Goal: Task Accomplishment & Management: Manage account settings

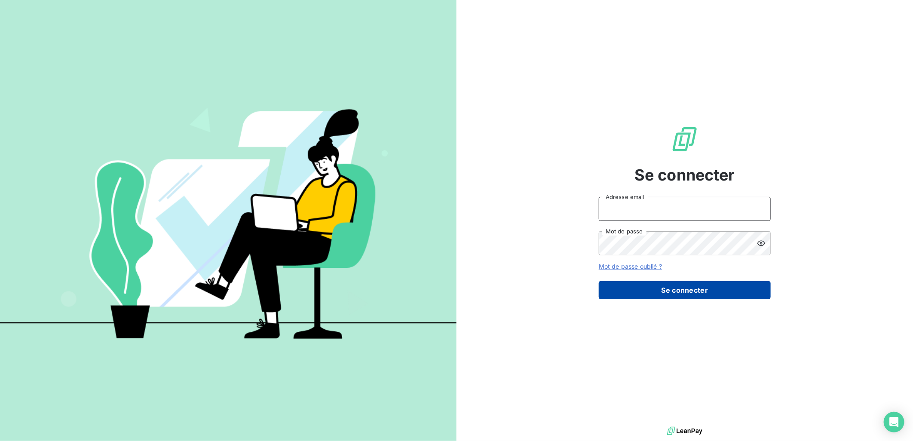
type input "[EMAIL_ADDRESS][DOMAIN_NAME]"
click at [683, 284] on button "Se connecter" at bounding box center [685, 290] width 172 height 18
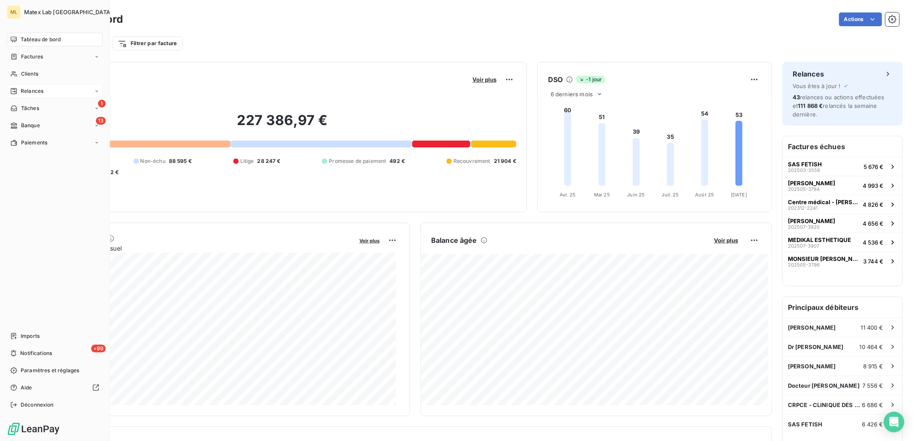
click at [33, 88] on span "Relances" at bounding box center [32, 91] width 23 height 8
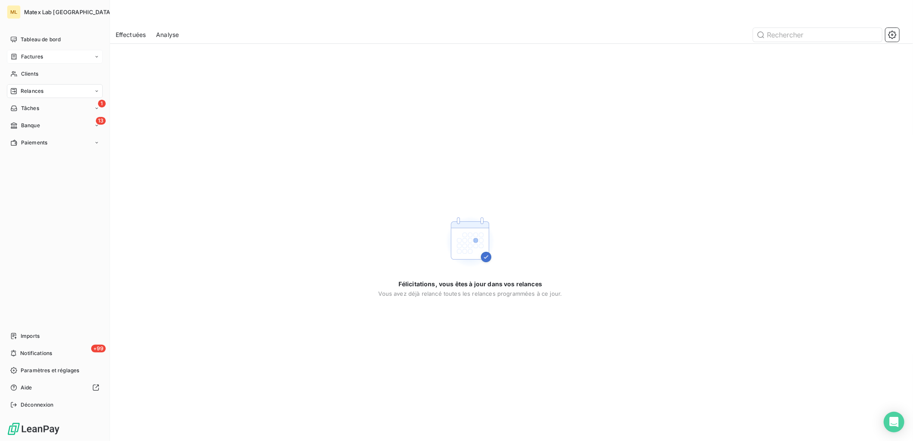
click at [36, 62] on div "Factures" at bounding box center [55, 57] width 96 height 14
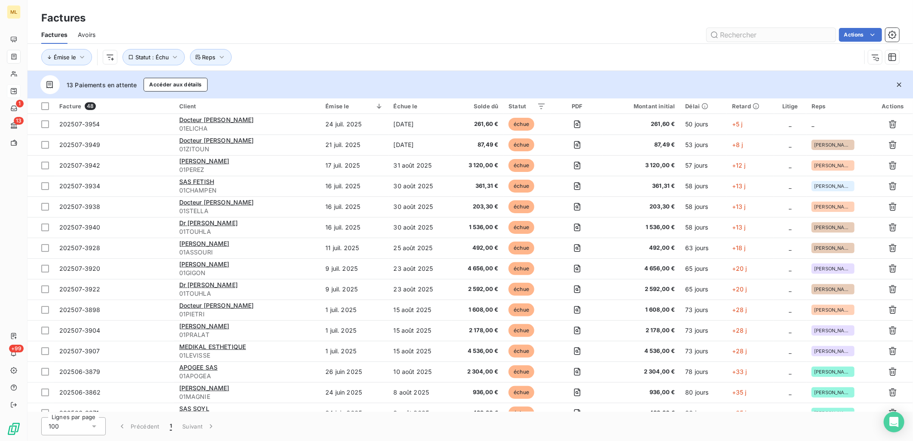
click at [740, 32] on input "text" at bounding box center [771, 35] width 129 height 14
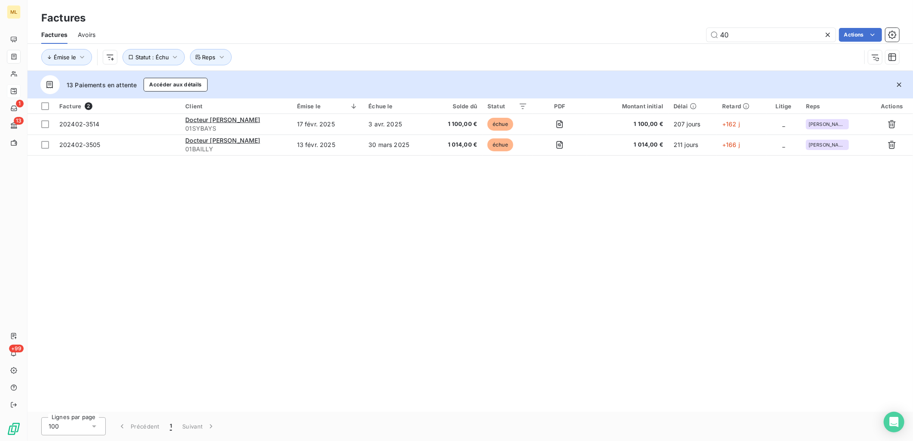
type input "4"
click at [557, 39] on div "Actions" at bounding box center [503, 35] width 794 height 14
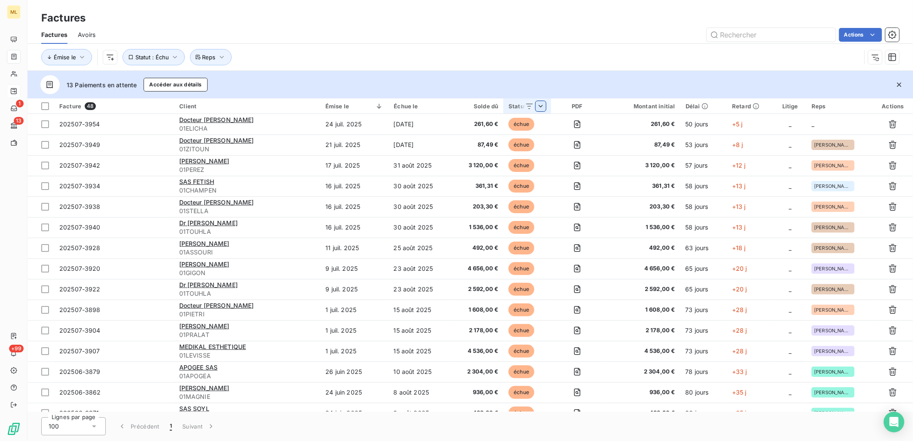
click at [544, 99] on th "Statut" at bounding box center [528, 105] width 48 height 15
click at [470, 135] on div "échue" at bounding box center [478, 129] width 124 height 18
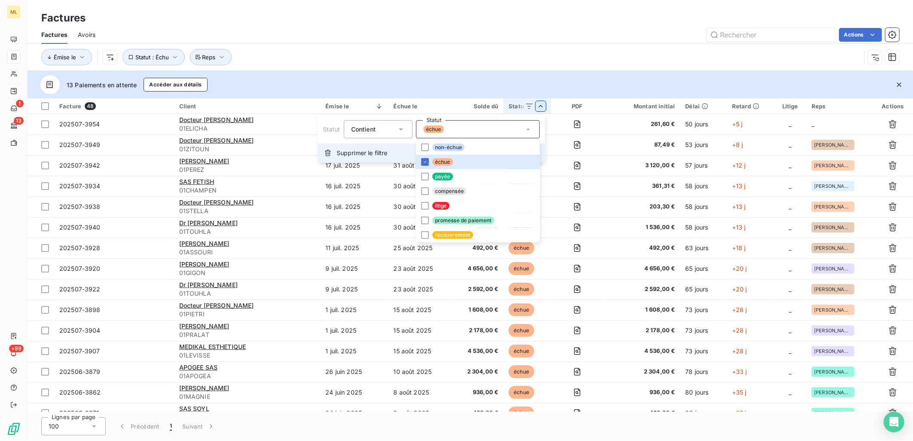
click at [361, 151] on span "Supprimer le filtre" at bounding box center [362, 153] width 51 height 9
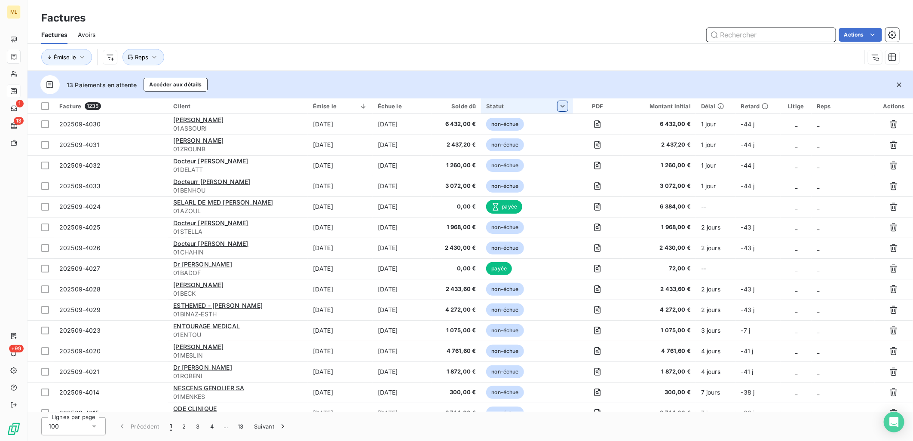
click at [776, 34] on input "text" at bounding box center [771, 35] width 129 height 14
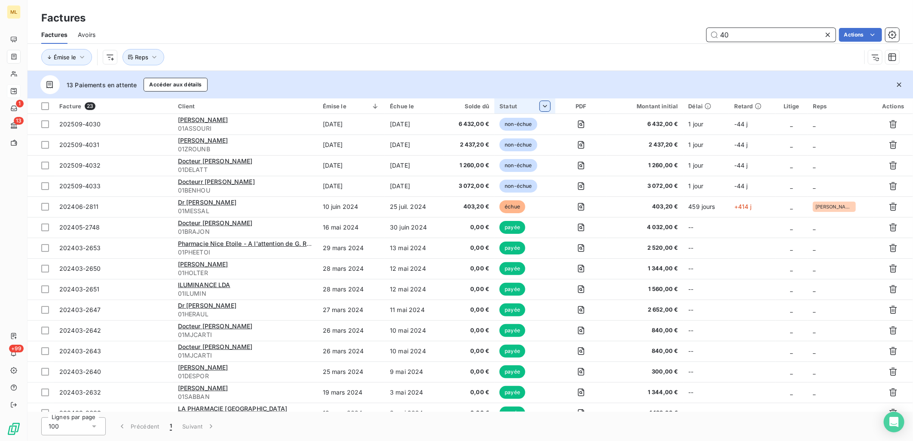
type input "4"
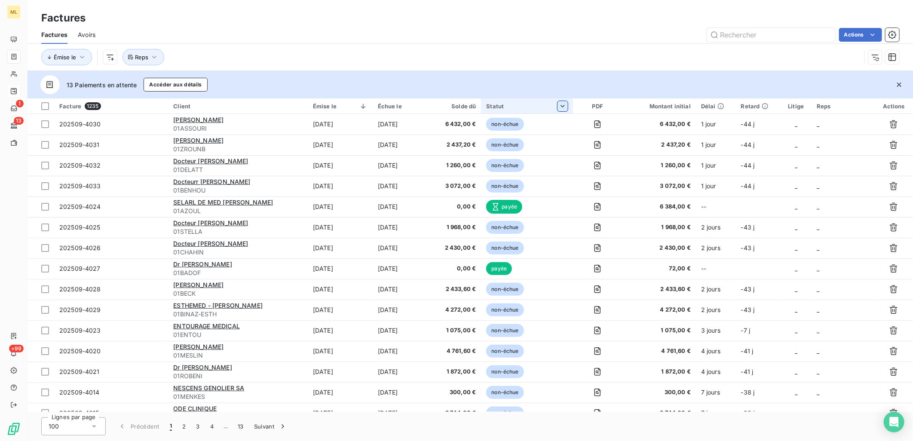
click at [298, 22] on div "Factures" at bounding box center [471, 17] width 886 height 15
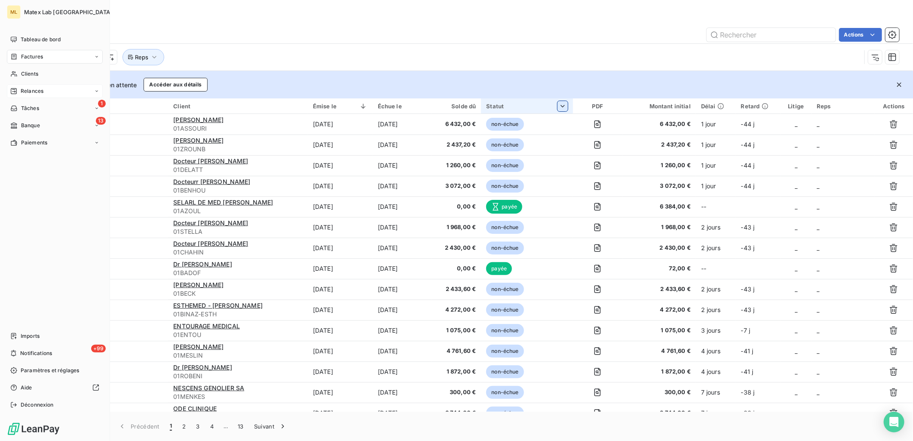
click at [25, 90] on span "Relances" at bounding box center [32, 91] width 23 height 8
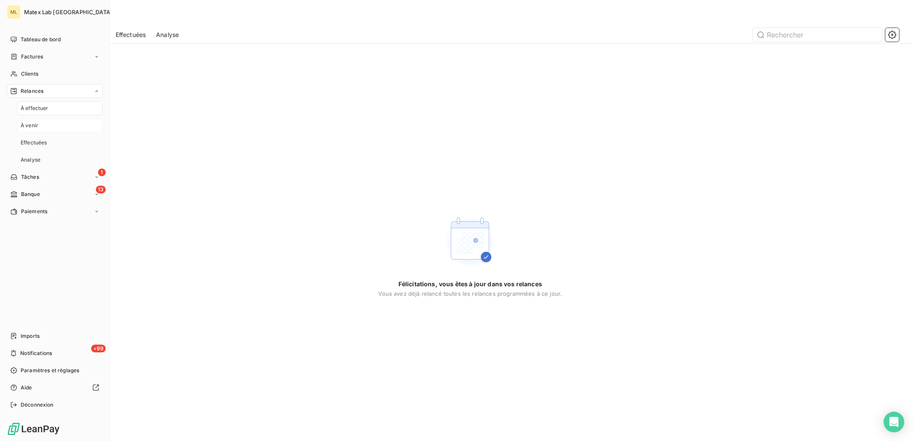
click at [37, 125] on span "À venir" at bounding box center [30, 126] width 18 height 8
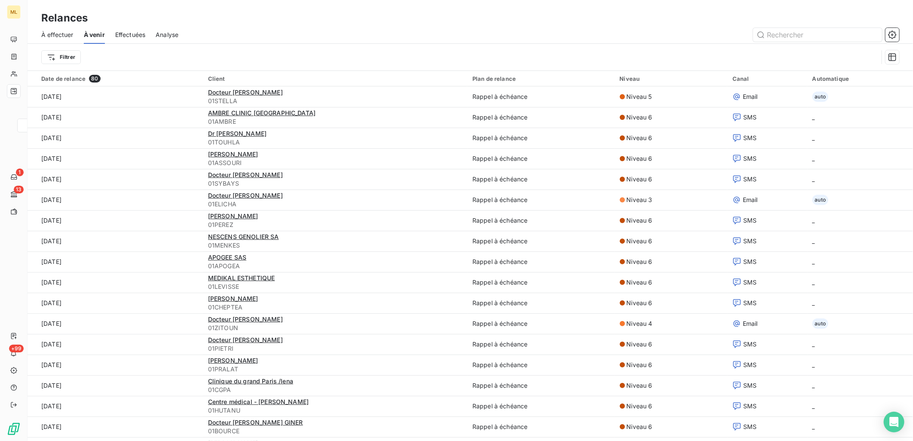
click at [212, 22] on div "Relances" at bounding box center [471, 17] width 886 height 15
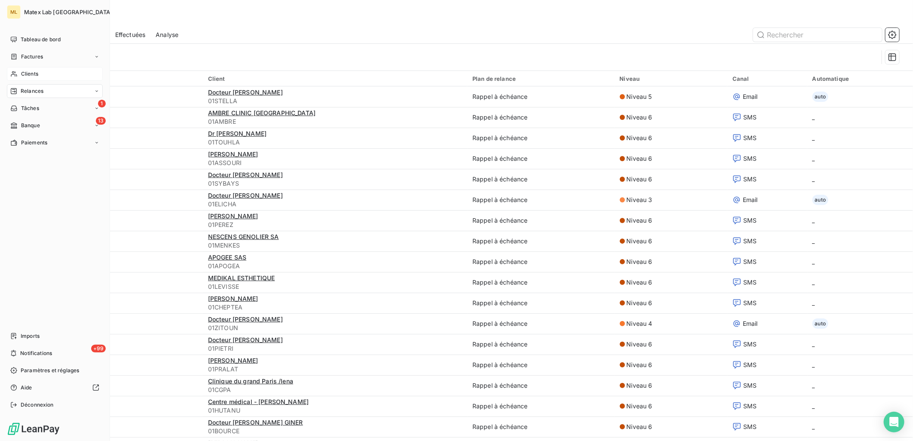
click at [29, 71] on span "Clients" at bounding box center [29, 74] width 17 height 8
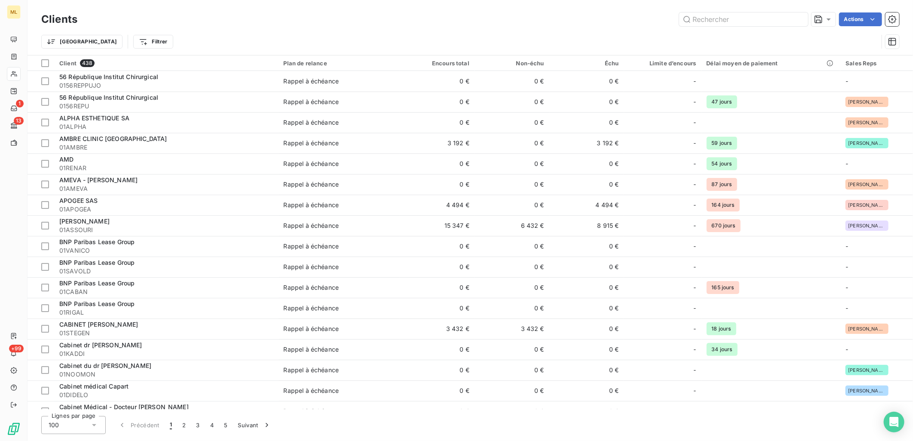
click at [427, 37] on div "Trier Filtrer" at bounding box center [459, 42] width 837 height 16
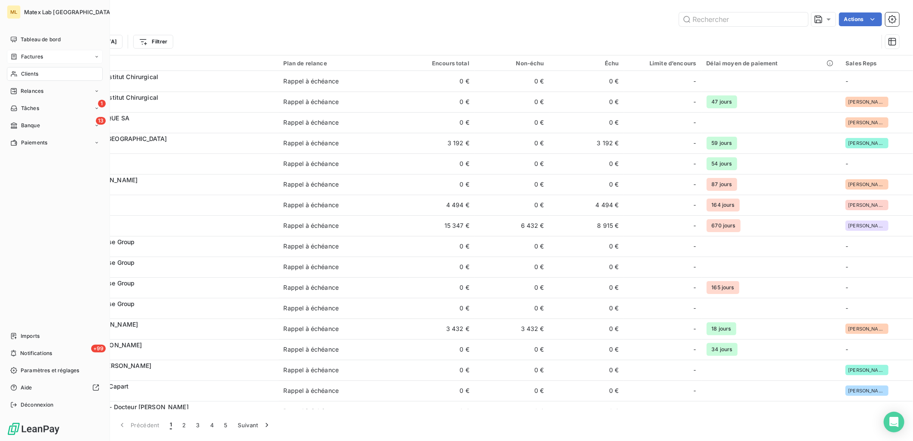
click at [34, 57] on span "Factures" at bounding box center [32, 57] width 22 height 8
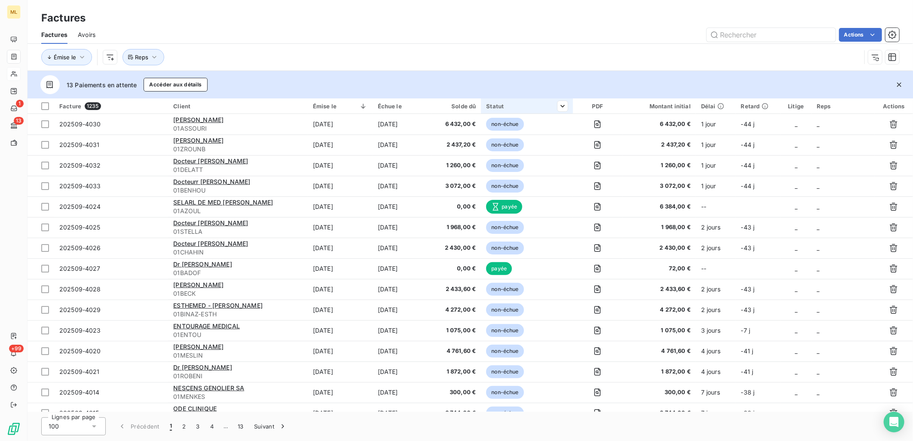
click at [538, 106] on div "Statut" at bounding box center [526, 106] width 81 height 7
click at [556, 106] on div at bounding box center [559, 106] width 17 height 10
click at [475, 127] on div at bounding box center [501, 129] width 124 height 18
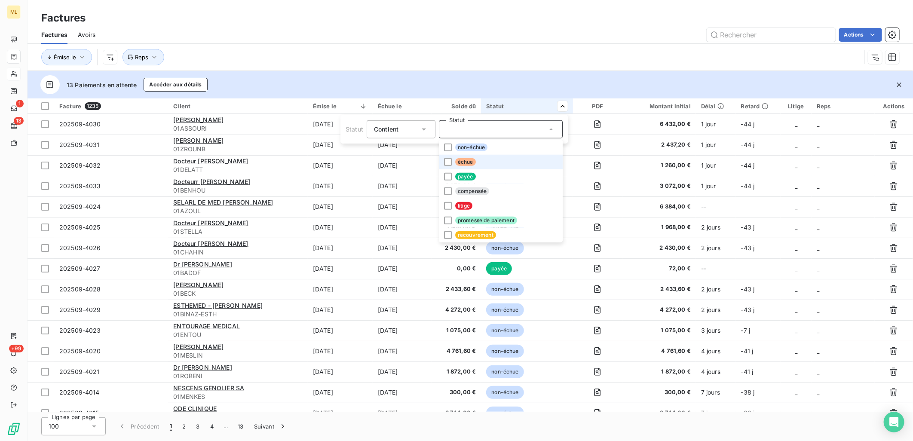
click at [473, 161] on span "échue" at bounding box center [465, 162] width 21 height 8
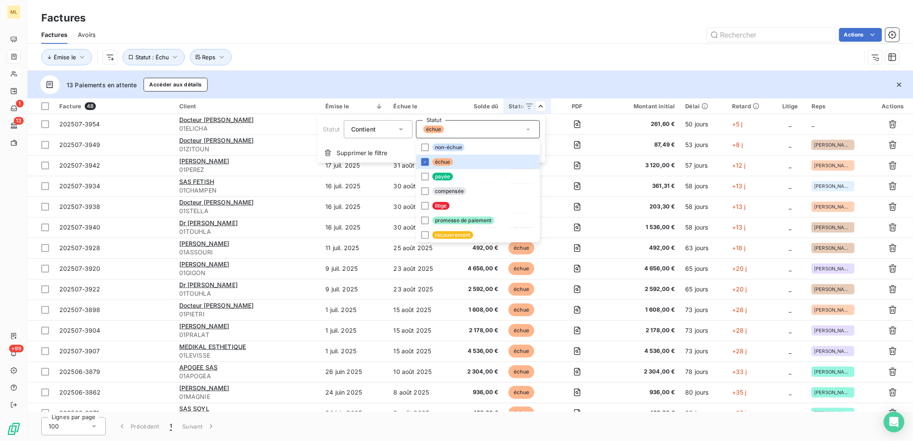
click at [689, 54] on html "ML 1 13 +99 Factures Factures Avoirs Actions Émise le Statut : Échu Reps 13 Pai…" at bounding box center [456, 220] width 913 height 441
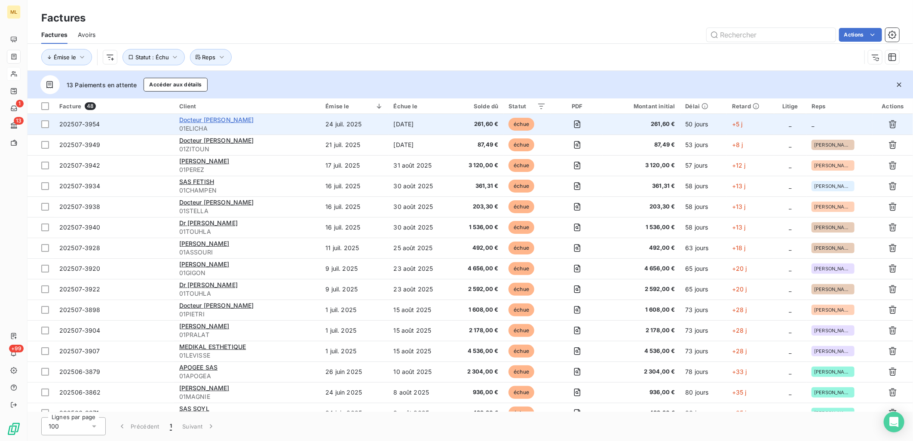
click at [204, 120] on span "Docteur [PERSON_NAME]" at bounding box center [216, 119] width 75 height 7
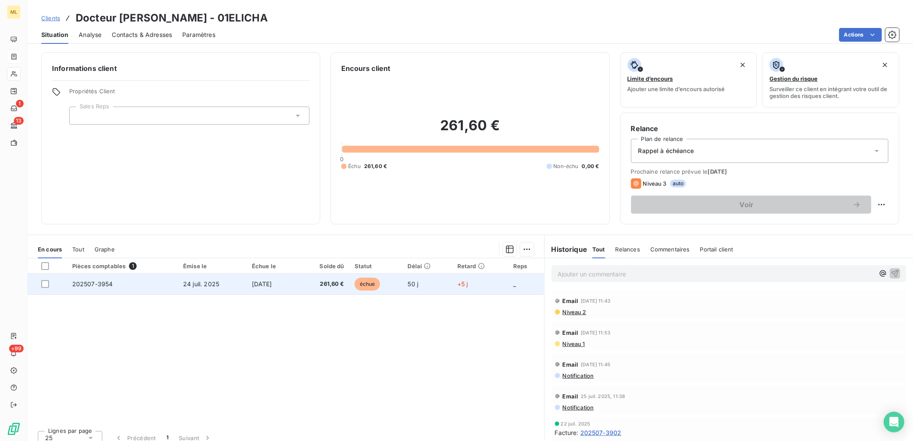
click at [160, 280] on td "202507-3954" at bounding box center [122, 284] width 111 height 21
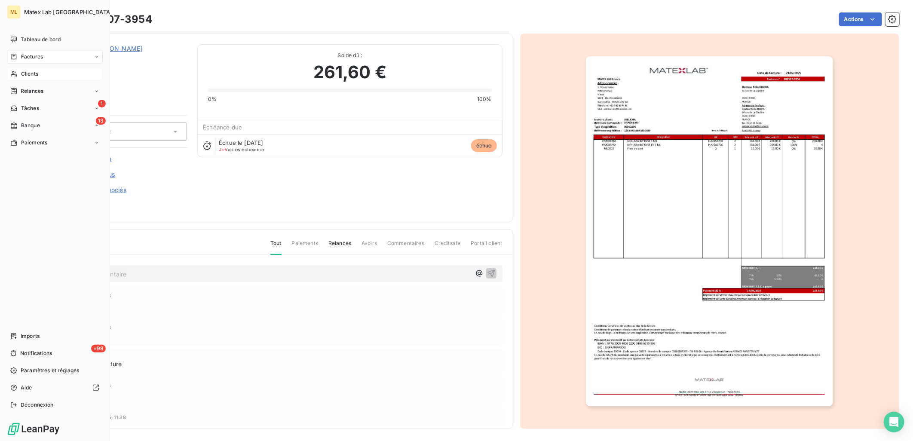
click at [36, 58] on span "Factures" at bounding box center [32, 57] width 22 height 8
click at [34, 57] on span "Factures" at bounding box center [32, 57] width 22 height 8
click at [32, 74] on span "Factures" at bounding box center [32, 74] width 22 height 8
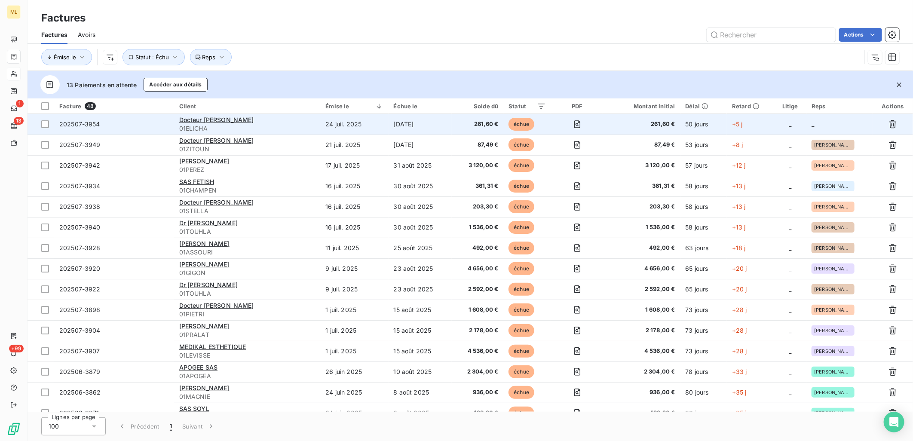
click at [822, 127] on td "_" at bounding box center [840, 124] width 66 height 21
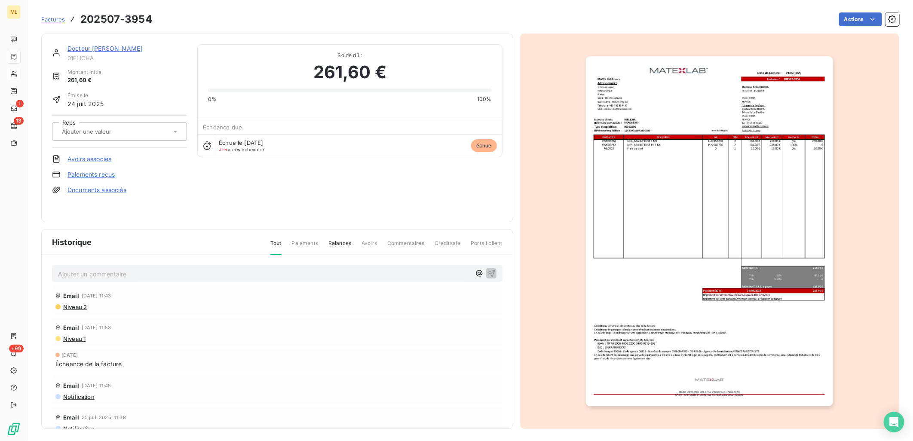
click at [127, 132] on input "text" at bounding box center [104, 132] width 86 height 8
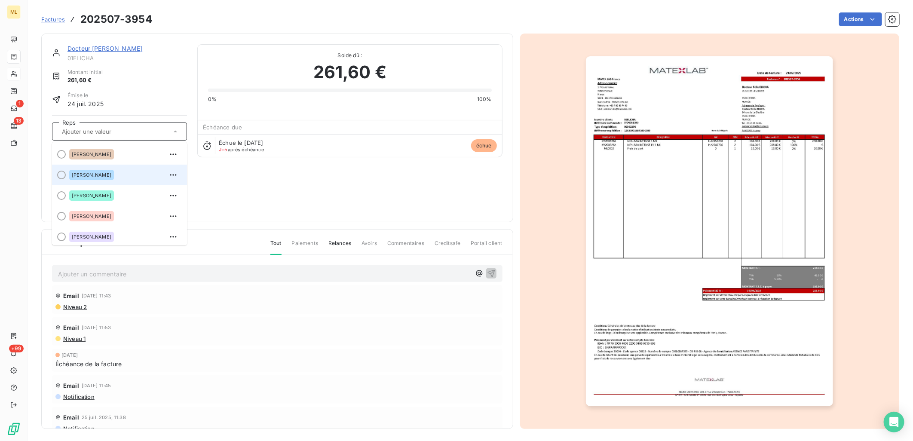
click at [60, 172] on div at bounding box center [61, 175] width 9 height 9
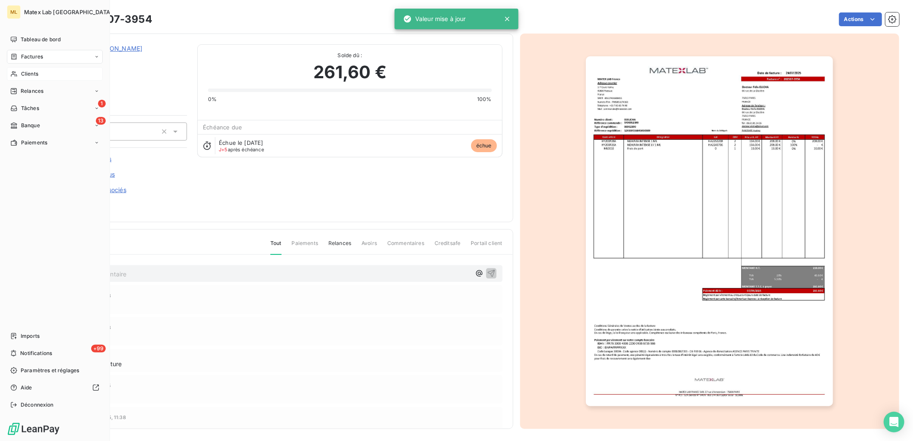
click at [9, 57] on div "Factures" at bounding box center [55, 57] width 96 height 14
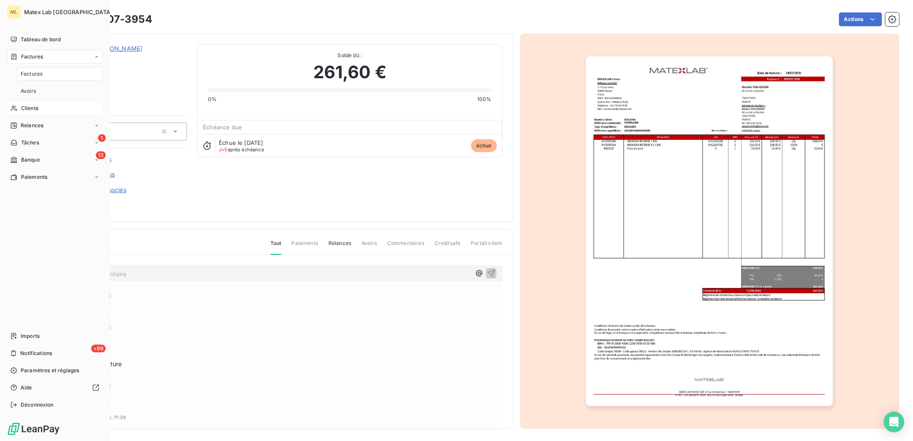
click at [31, 58] on span "Factures" at bounding box center [32, 57] width 22 height 8
click at [33, 62] on div "Factures" at bounding box center [55, 57] width 96 height 14
click at [37, 72] on span "Factures" at bounding box center [32, 74] width 22 height 8
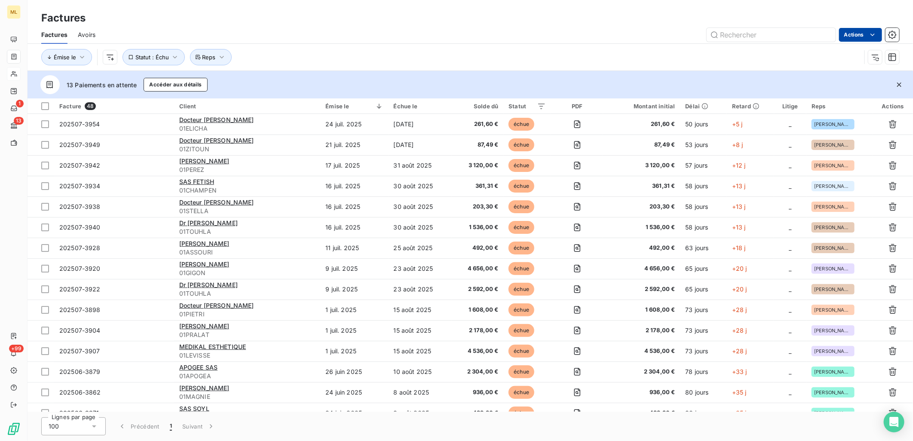
click at [878, 35] on html "ML 1 13 +99 Factures Factures Avoirs Actions Émise le Statut : Échu Reps 13 Pai…" at bounding box center [456, 220] width 913 height 441
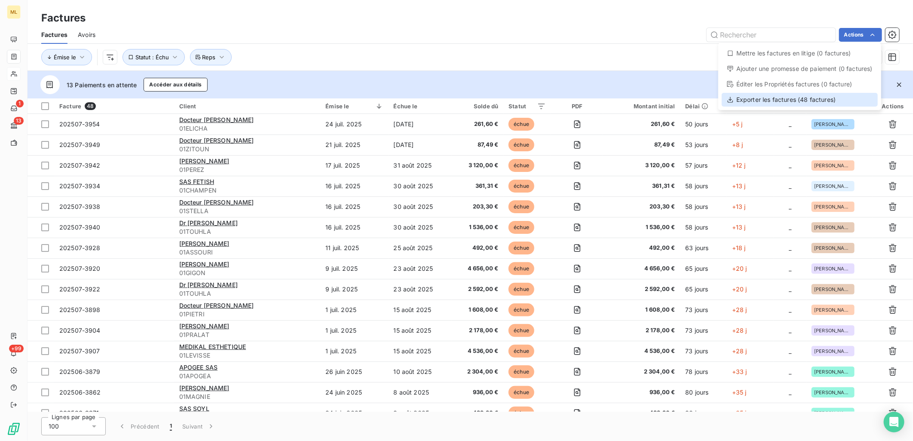
click at [771, 101] on div "Exporter les factures (48 factures)" at bounding box center [800, 100] width 156 height 14
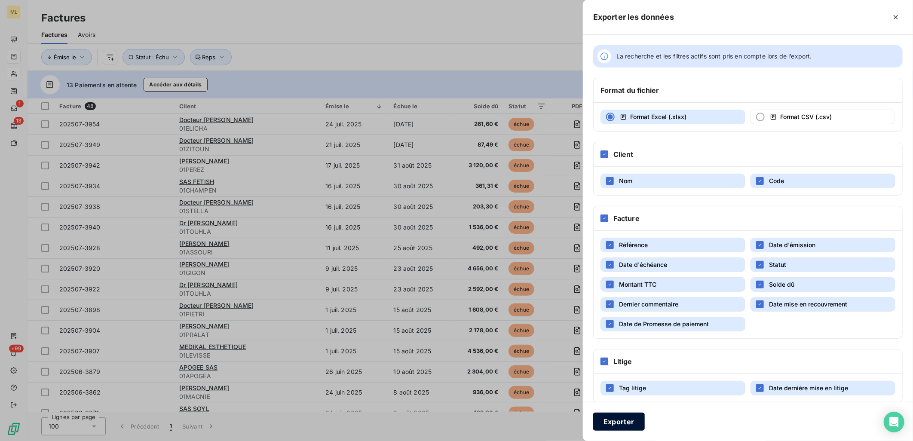
click at [618, 423] on button "Exporter" at bounding box center [620, 422] width 52 height 18
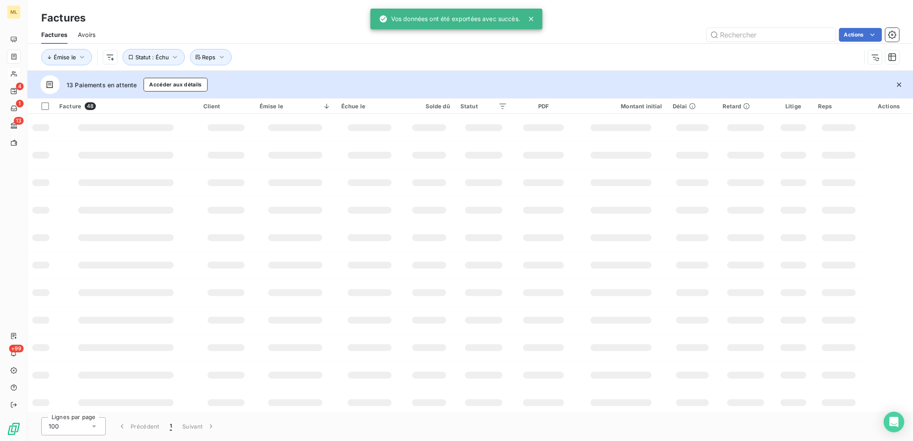
click at [366, 51] on div "Émise le Statut : Échu Reps" at bounding box center [451, 57] width 820 height 16
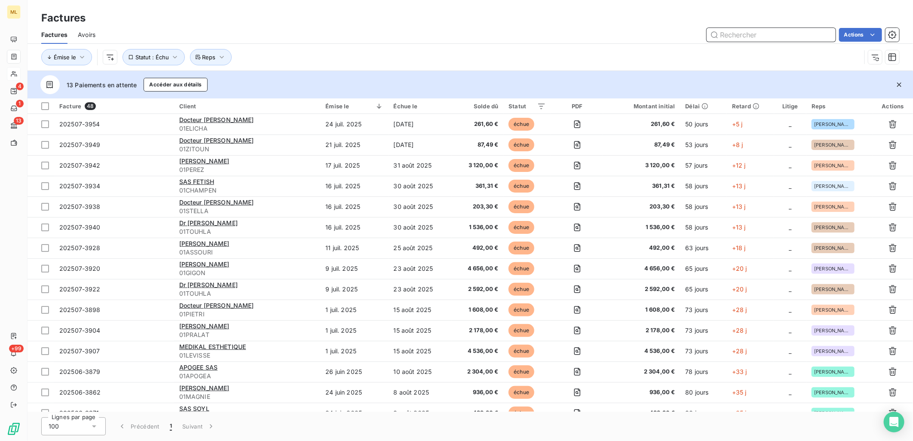
click at [769, 32] on input "text" at bounding box center [771, 35] width 129 height 14
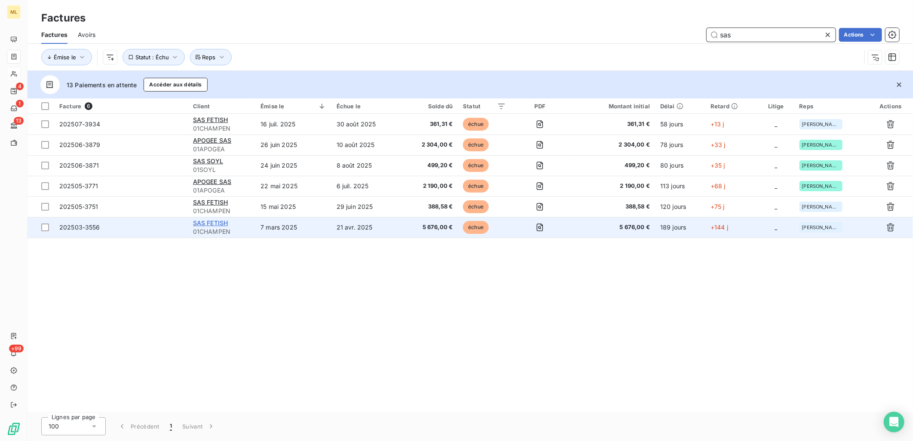
type input "sas"
click at [211, 225] on span "SAS FETISH" at bounding box center [210, 222] width 35 height 7
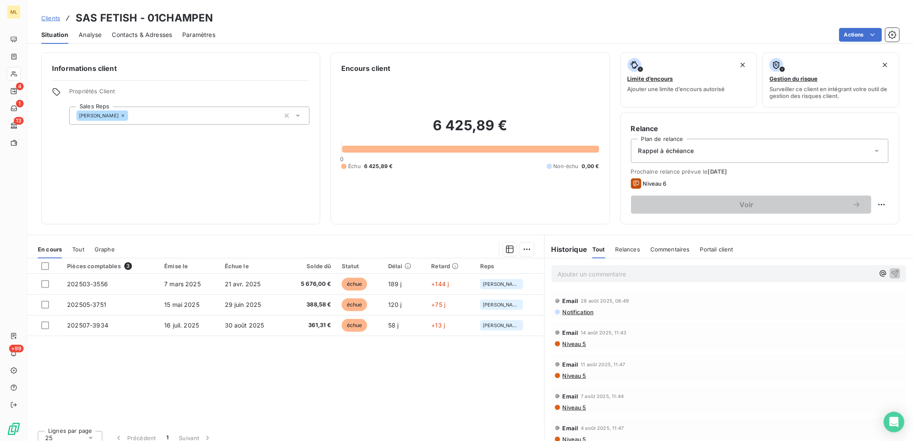
click at [663, 248] on span "Commentaires" at bounding box center [671, 249] width 40 height 7
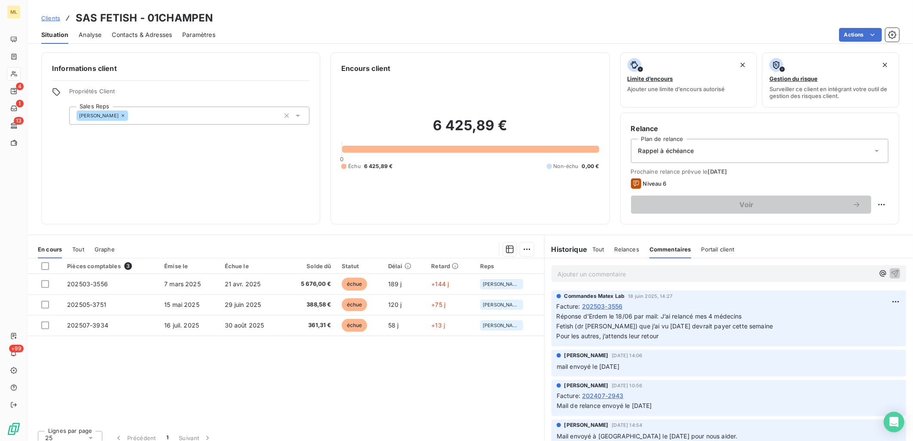
click at [609, 274] on p "Ajouter un commentaire ﻿" at bounding box center [716, 274] width 317 height 11
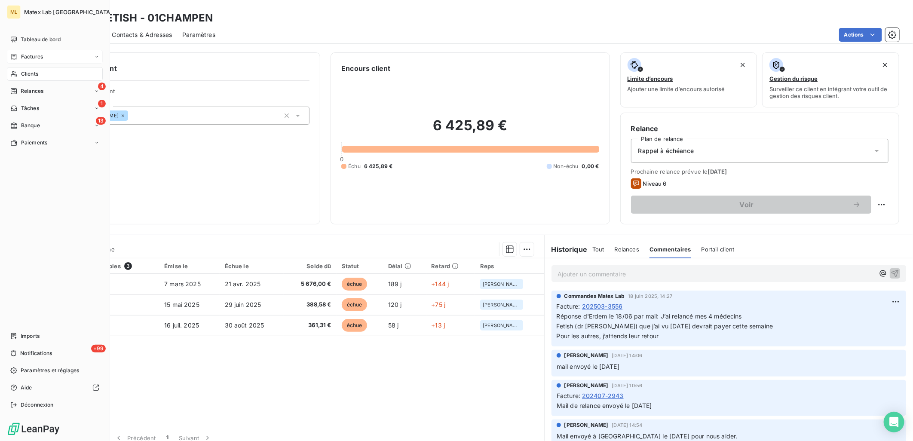
click at [39, 56] on span "Factures" at bounding box center [32, 57] width 22 height 8
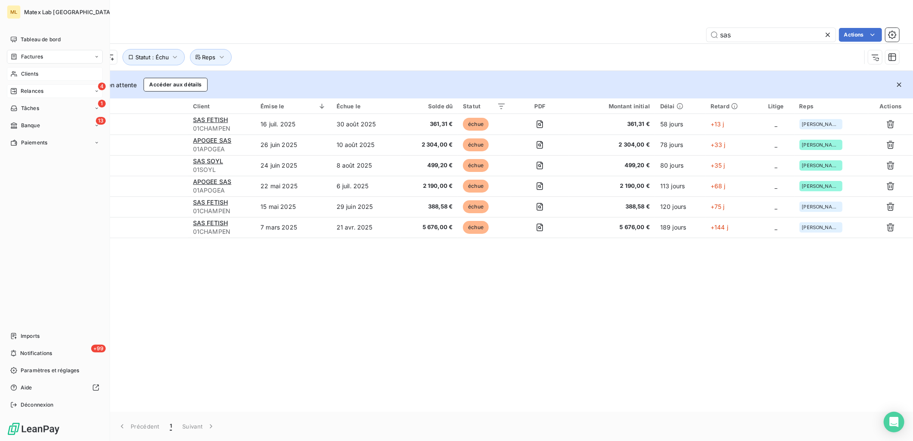
click at [20, 88] on div "Relances" at bounding box center [26, 91] width 33 height 8
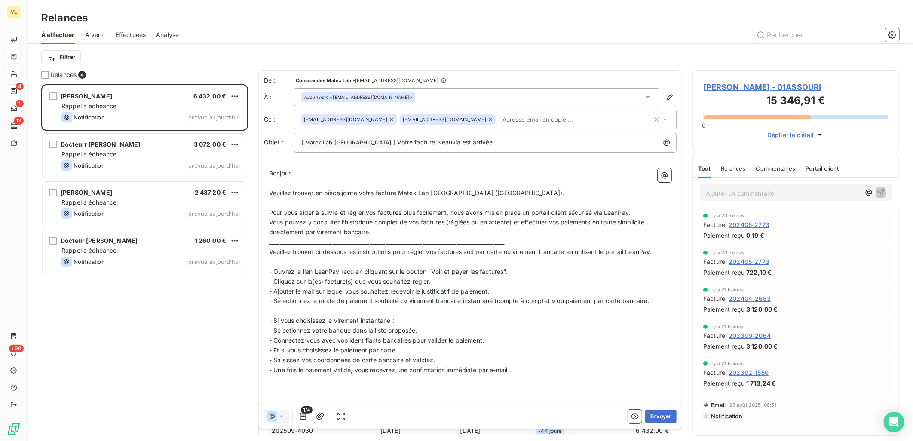
scroll to position [350, 200]
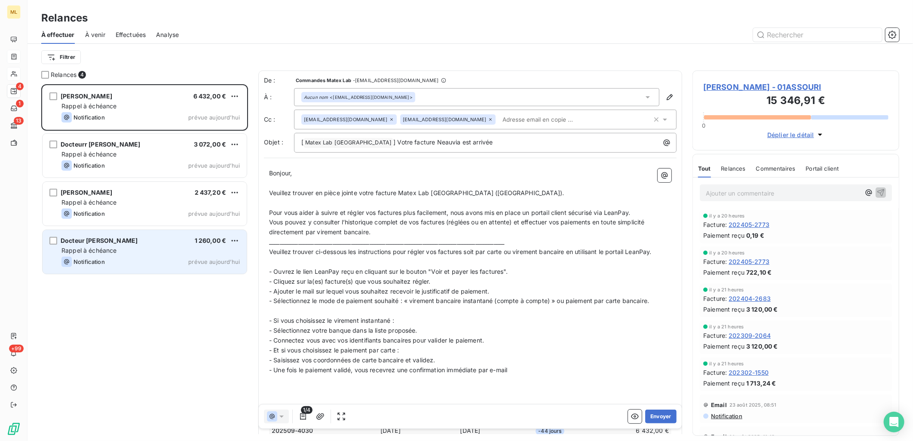
click at [102, 246] on div "Rappel à échéance" at bounding box center [151, 250] width 178 height 9
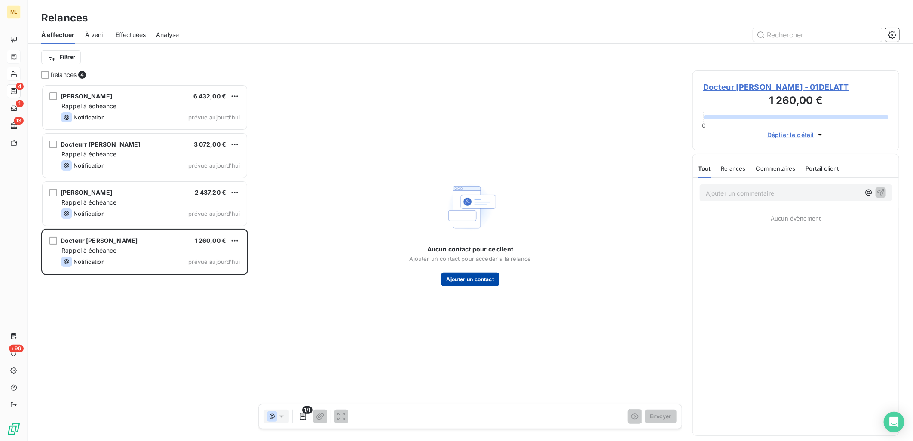
click at [475, 282] on button "Ajouter un contact" at bounding box center [471, 280] width 58 height 14
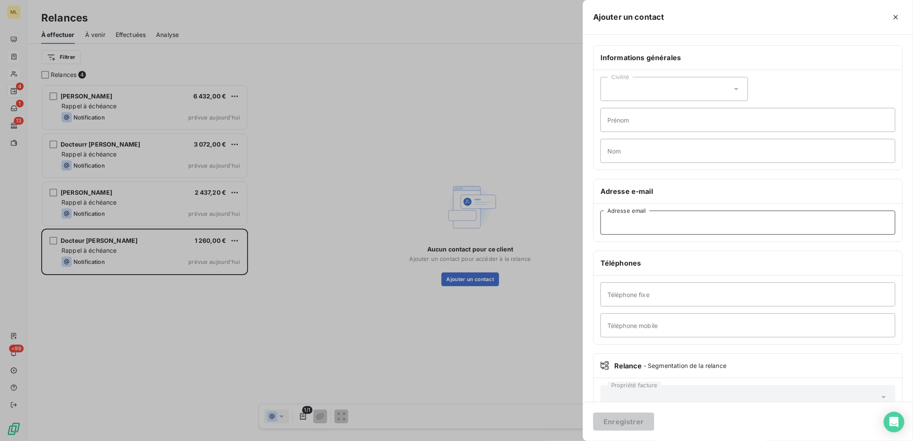
click at [620, 225] on input "Adresse email" at bounding box center [748, 223] width 295 height 24
paste input "[EMAIL_ADDRESS][PERSON_NAME][DOMAIN_NAME]"
type input "[EMAIL_ADDRESS][PERSON_NAME][DOMAIN_NAME]"
click at [656, 301] on input "Téléphone fixe" at bounding box center [748, 295] width 295 height 24
click at [608, 327] on input "Téléphone mobile" at bounding box center [748, 326] width 295 height 24
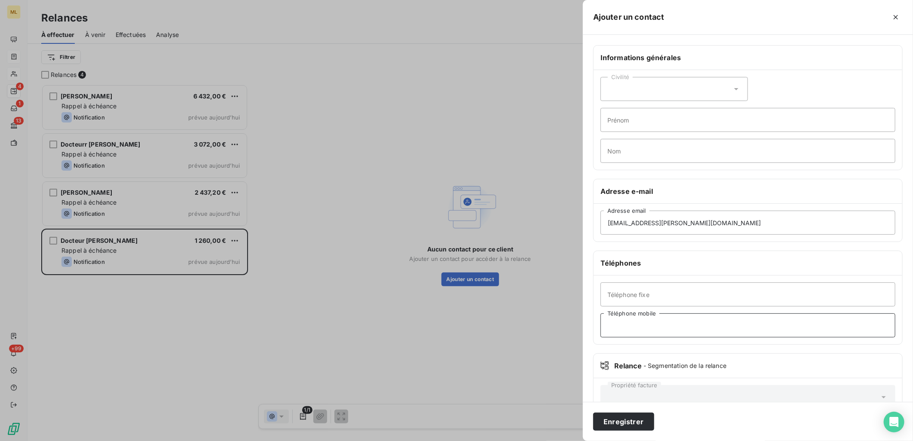
paste input "Tel : [PHONE_NUMBER]"
click at [621, 326] on input "Tel : [PHONE_NUMBER]" at bounding box center [748, 326] width 295 height 24
type input "0623034046"
click at [634, 423] on button "Enregistrer" at bounding box center [624, 422] width 61 height 18
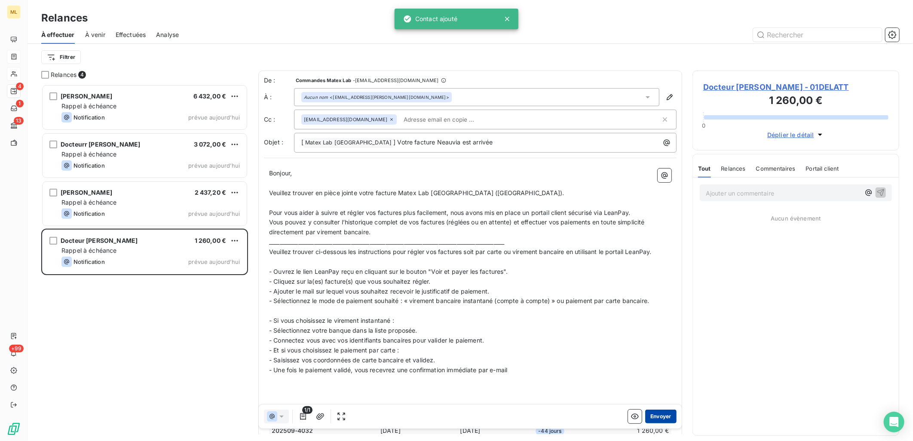
click at [655, 418] on button "Envoyer" at bounding box center [661, 417] width 31 height 14
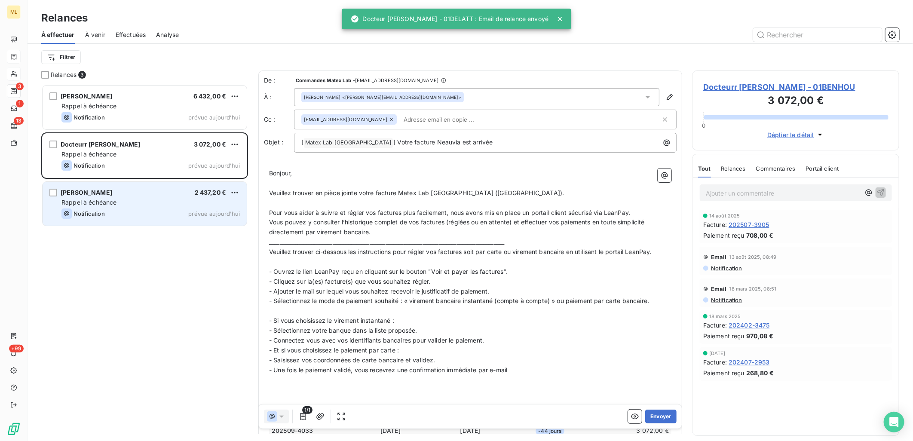
click at [123, 203] on div "Rappel à échéance" at bounding box center [151, 202] width 178 height 9
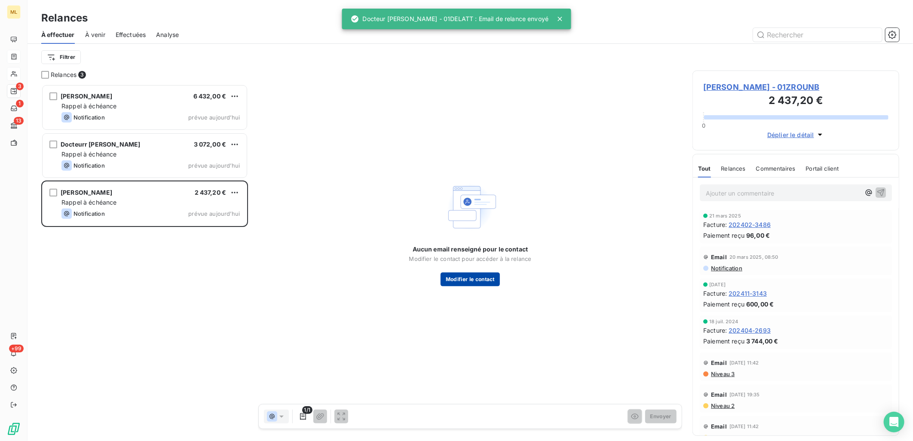
click at [476, 283] on button "Modifier le contact" at bounding box center [470, 280] width 59 height 14
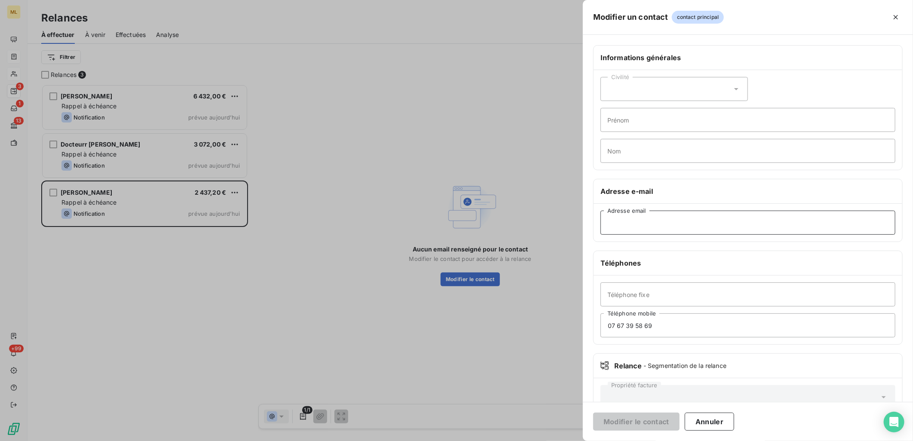
click at [668, 213] on input "Adresse email" at bounding box center [748, 223] width 295 height 24
paste input "[EMAIL_ADDRESS][DOMAIN_NAME]"
type input "[EMAIL_ADDRESS][DOMAIN_NAME]"
click at [664, 294] on input "Téléphone fixe" at bounding box center [748, 295] width 295 height 24
paste input "Tel : [PHONE_NUMBER]"
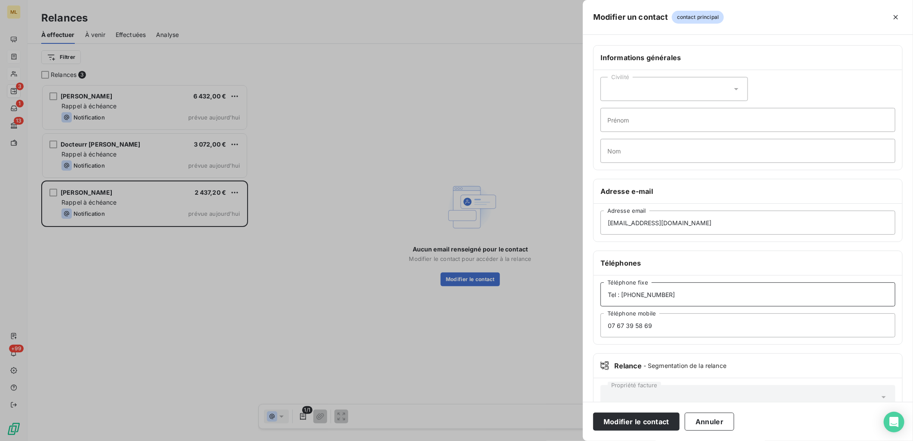
click at [622, 291] on input "Tel : [PHONE_NUMBER]" at bounding box center [748, 295] width 295 height 24
type input "04 93 26 82 70"
click at [624, 423] on button "Modifier le contact" at bounding box center [637, 422] width 86 height 18
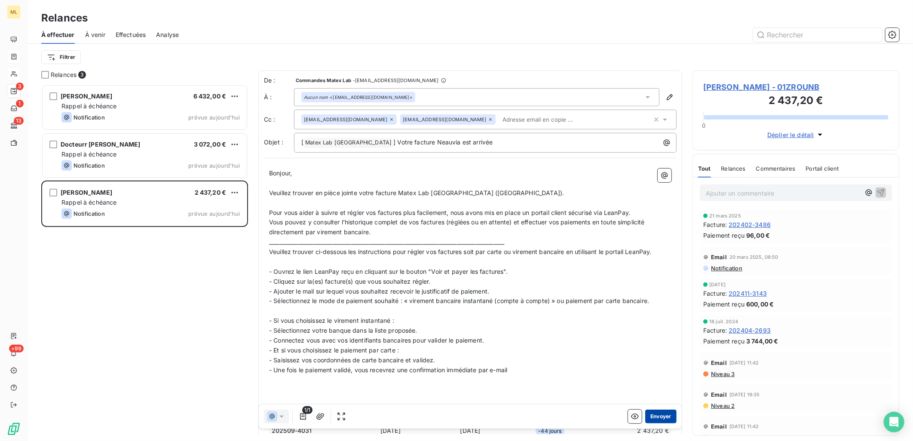
click at [655, 418] on button "Envoyer" at bounding box center [661, 417] width 31 height 14
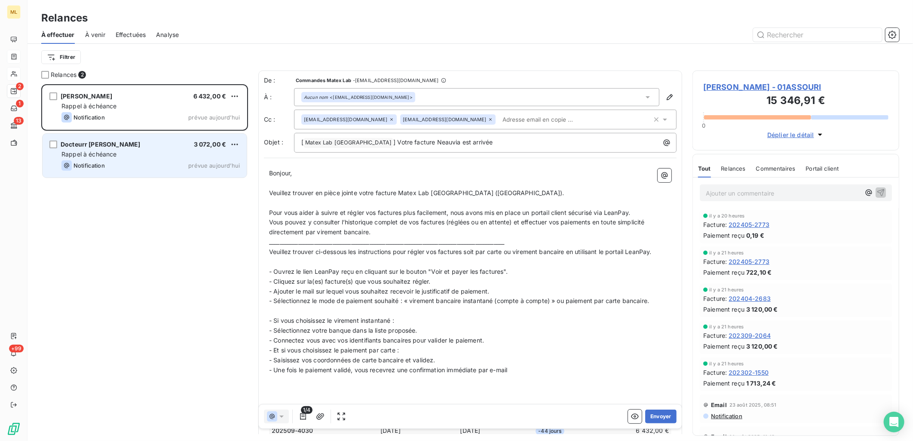
click at [131, 156] on div "Rappel à échéance" at bounding box center [151, 154] width 178 height 9
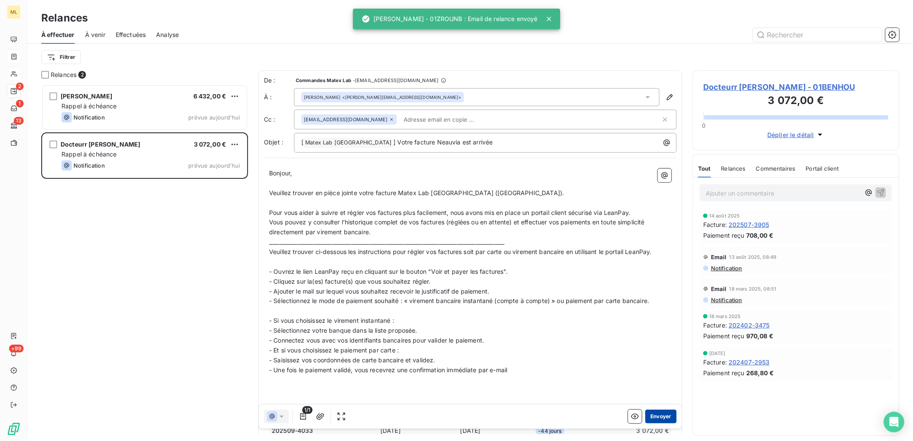
click at [655, 418] on button "Envoyer" at bounding box center [661, 417] width 31 height 14
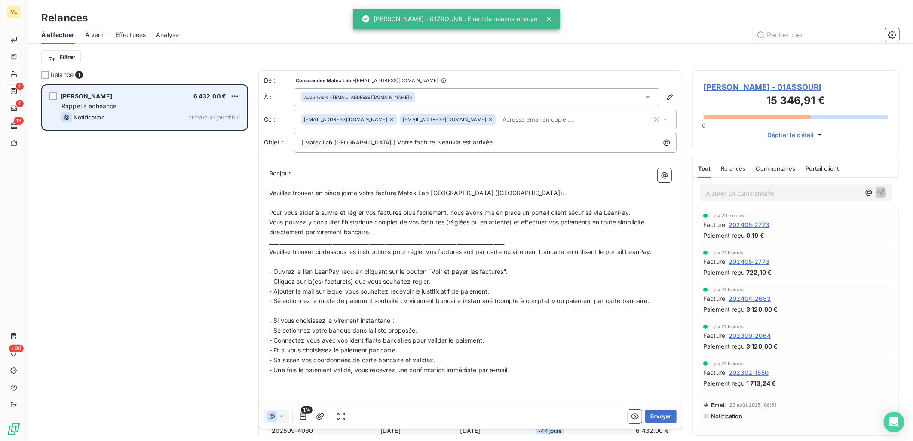
click at [115, 105] on span "Rappel à échéance" at bounding box center [89, 105] width 55 height 7
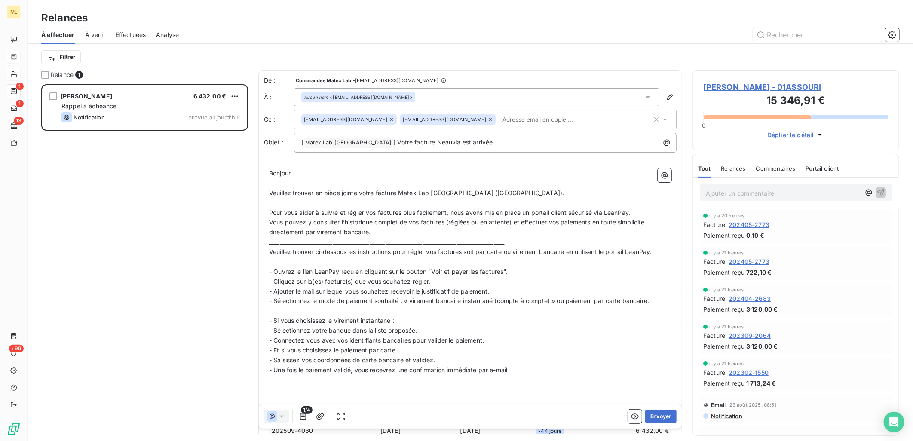
drag, startPoint x: 179, startPoint y: 175, endPoint x: 173, endPoint y: 132, distance: 42.5
click at [179, 175] on div "[PERSON_NAME] 6 432,00 € Rappel à échéance Notification prévue [DATE]" at bounding box center [144, 262] width 207 height 357
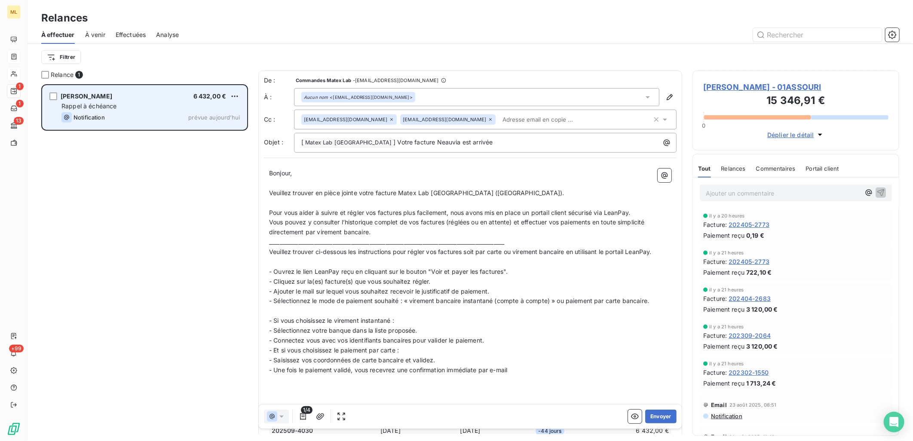
click at [164, 102] on div "Rappel à échéance" at bounding box center [151, 106] width 178 height 9
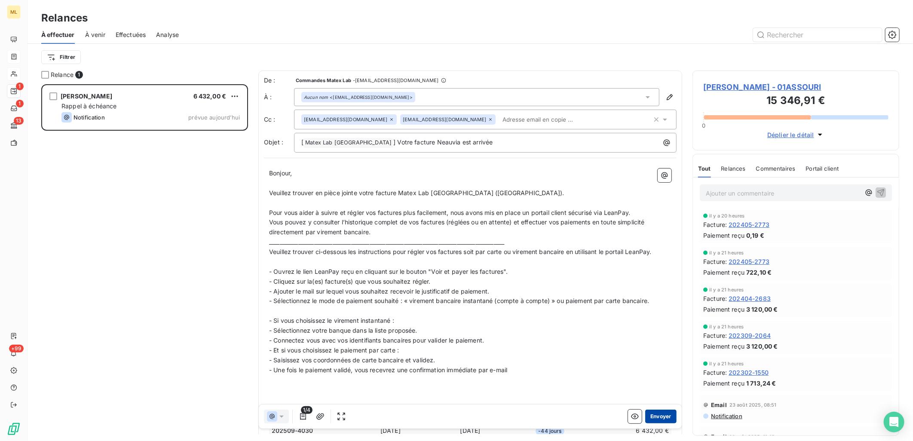
click at [656, 420] on button "Envoyer" at bounding box center [661, 417] width 31 height 14
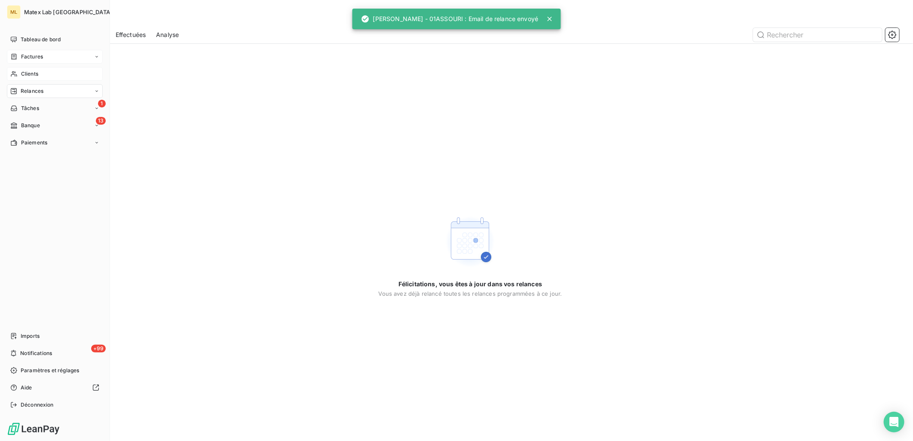
click at [34, 52] on div "Factures" at bounding box center [55, 57] width 96 height 14
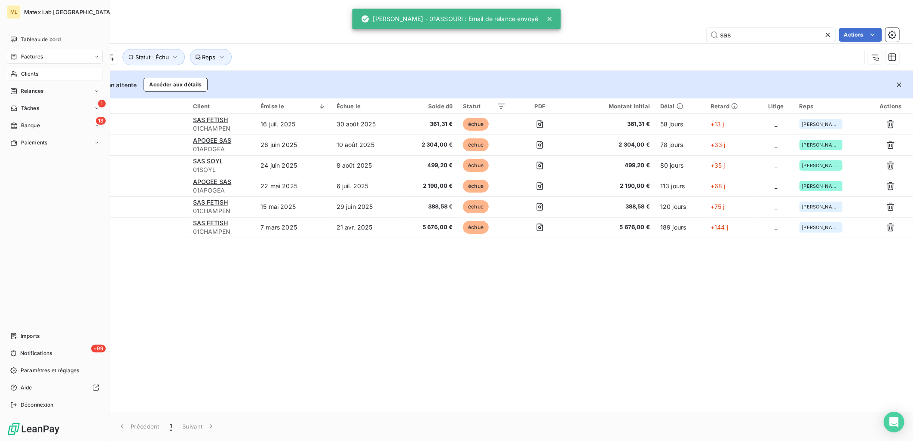
click at [36, 57] on span "Factures" at bounding box center [32, 57] width 22 height 8
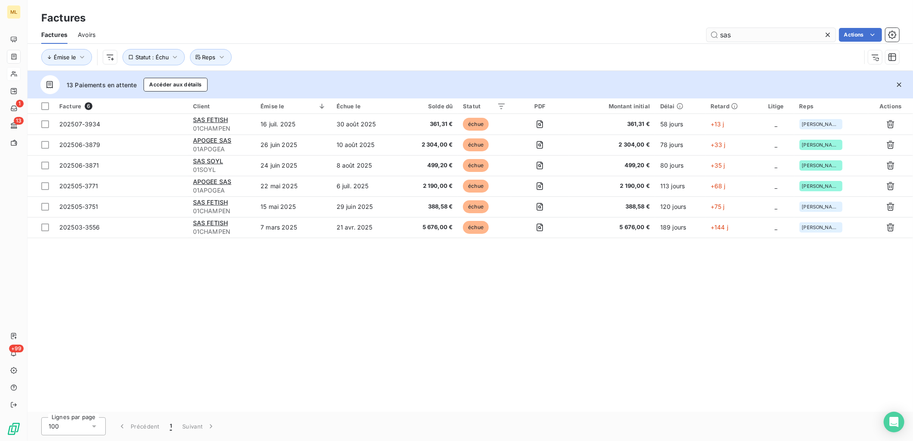
drag, startPoint x: 741, startPoint y: 26, endPoint x: 761, endPoint y: 31, distance: 20.2
click at [741, 26] on div "Factures Avoirs sas Actions" at bounding box center [471, 35] width 886 height 18
click at [764, 32] on input "sas" at bounding box center [771, 35] width 129 height 14
drag, startPoint x: 764, startPoint y: 32, endPoint x: 729, endPoint y: 33, distance: 34.4
click at [729, 33] on input "sas" at bounding box center [771, 35] width 129 height 14
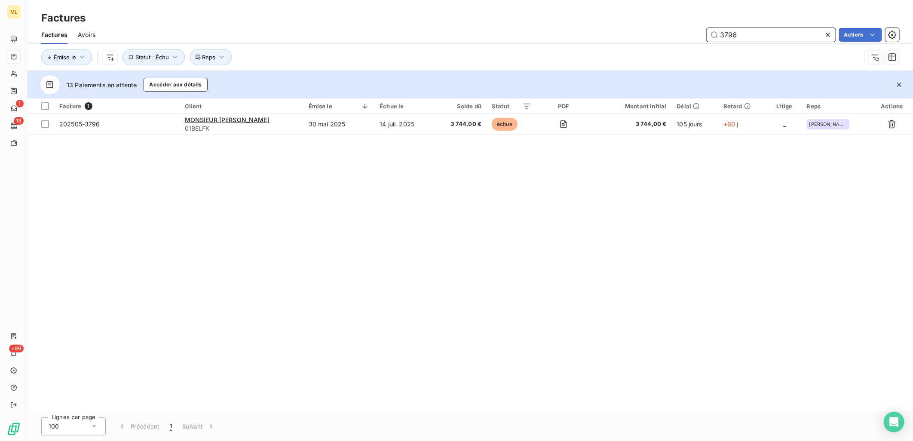
type input "3796"
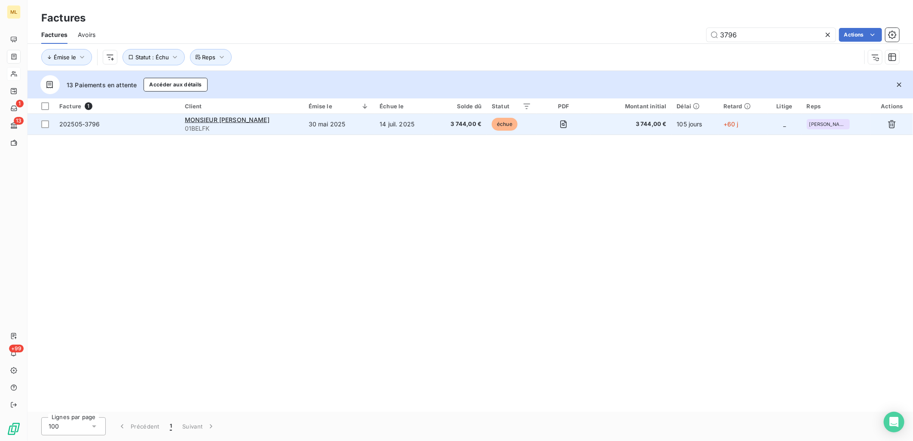
click at [136, 127] on span "202505-3796" at bounding box center [116, 124] width 115 height 9
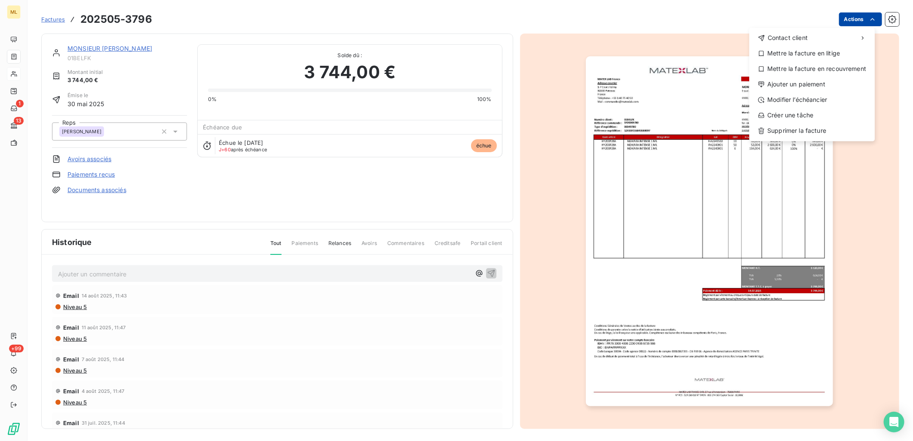
click at [854, 19] on html "ML 1 13 +99 Factures 202505-3796 Actions Contact client Mettre la facture en li…" at bounding box center [456, 220] width 913 height 441
click at [794, 83] on div "Ajouter un paiement" at bounding box center [812, 84] width 119 height 14
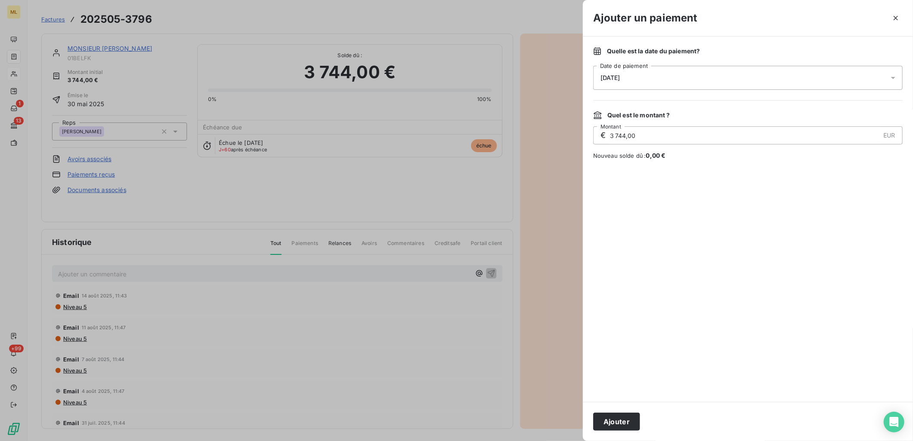
click at [651, 79] on div "[DATE]" at bounding box center [749, 78] width 310 height 24
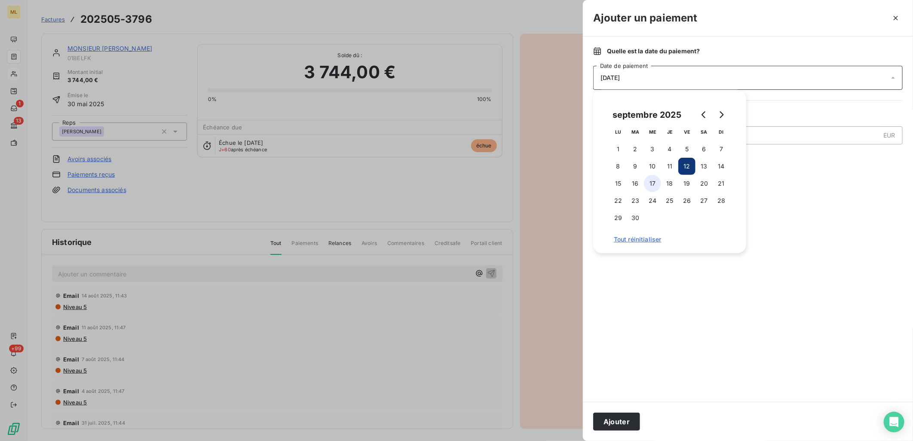
click at [652, 184] on button "17" at bounding box center [652, 183] width 17 height 17
click at [760, 314] on div at bounding box center [749, 350] width 310 height 83
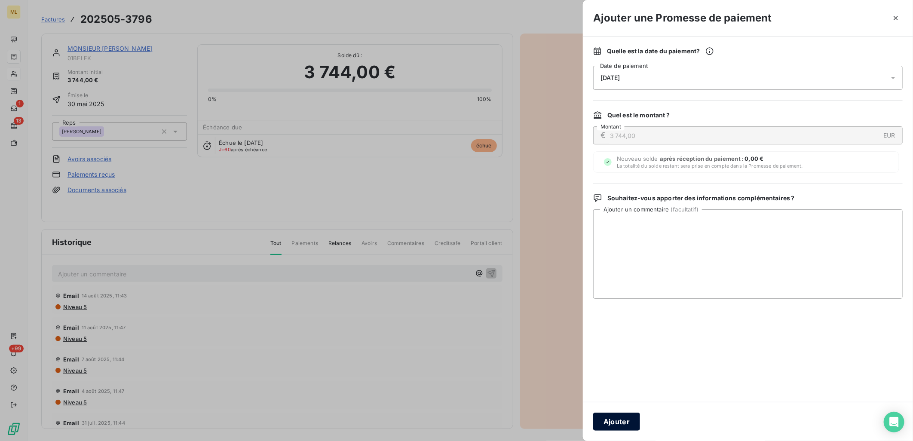
click at [618, 424] on button "Ajouter" at bounding box center [617, 422] width 47 height 18
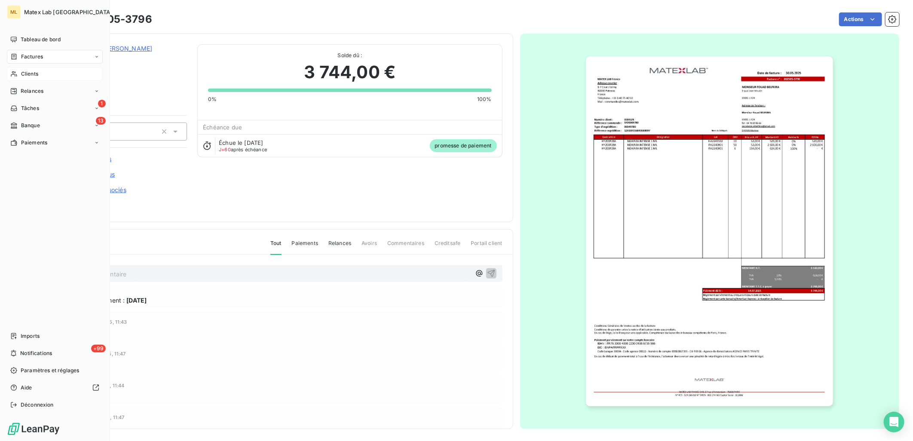
click at [28, 57] on span "Factures" at bounding box center [32, 57] width 22 height 8
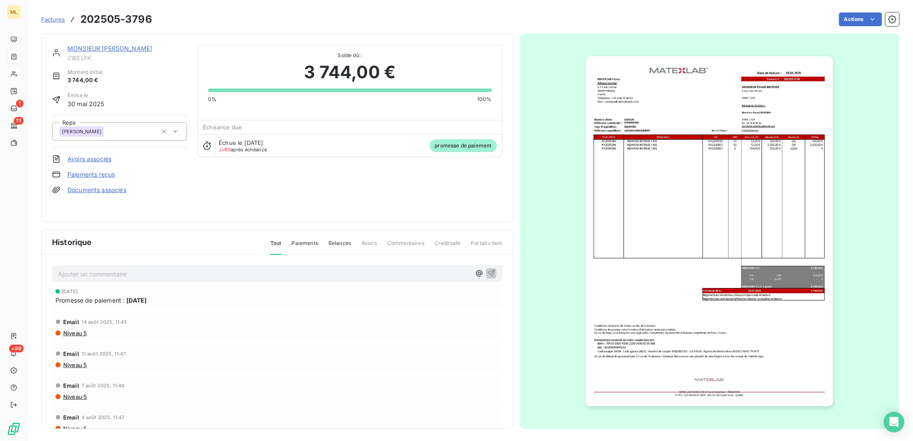
click at [462, 18] on div "Actions" at bounding box center [531, 19] width 737 height 14
click at [556, 231] on div at bounding box center [710, 232] width 380 height 396
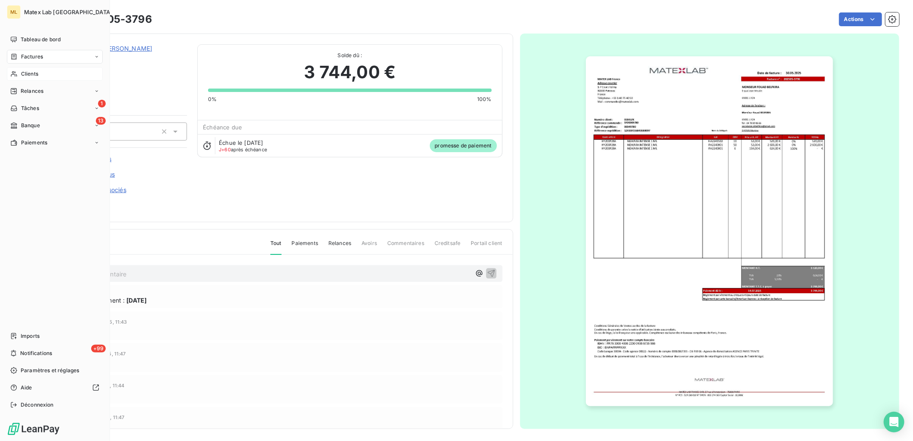
click at [11, 51] on div "Factures" at bounding box center [55, 57] width 96 height 14
click at [43, 59] on div "Factures" at bounding box center [55, 57] width 96 height 14
